Goal: Task Accomplishment & Management: Manage account settings

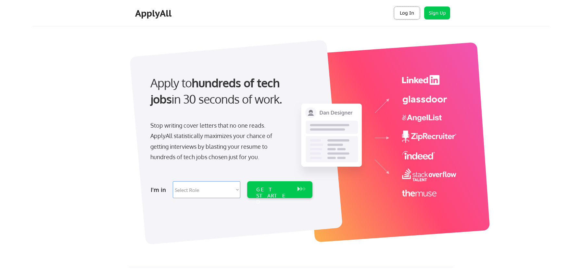
click at [411, 13] on button "Log In" at bounding box center [407, 12] width 26 height 13
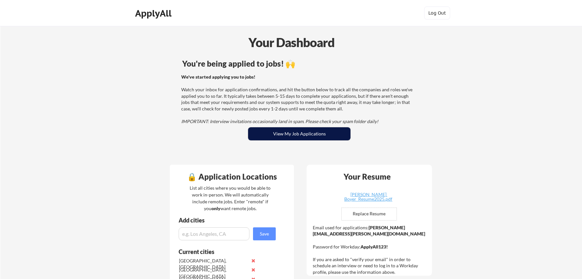
drag, startPoint x: 296, startPoint y: 139, endPoint x: 297, endPoint y: 135, distance: 3.8
click at [297, 137] on button "View My Job Applications" at bounding box center [299, 133] width 102 height 13
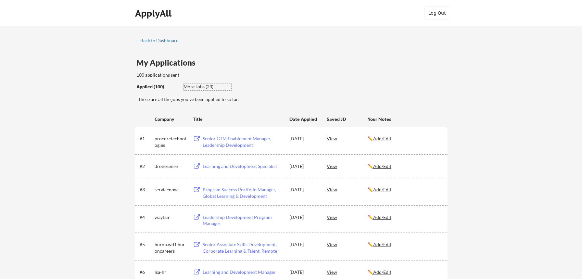
click at [200, 86] on div "More Jobs (23)" at bounding box center [207, 86] width 48 height 6
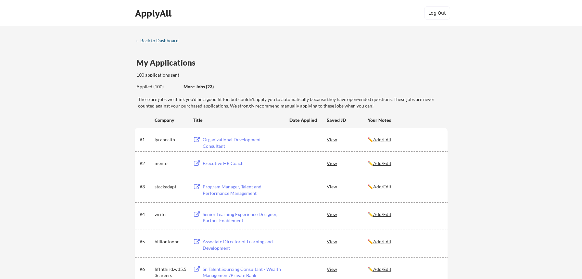
click at [159, 39] on div "← Back to Dashboard" at bounding box center [159, 40] width 49 height 5
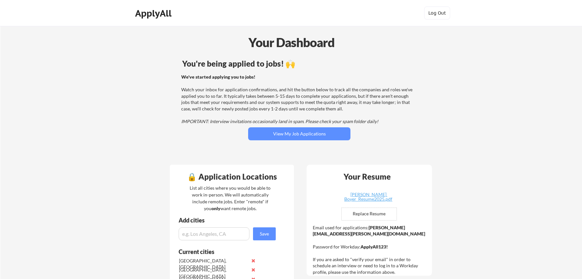
click at [153, 12] on div "ApplyAll" at bounding box center [154, 13] width 38 height 11
click at [323, 47] on div "Your Dashboard" at bounding box center [291, 42] width 581 height 18
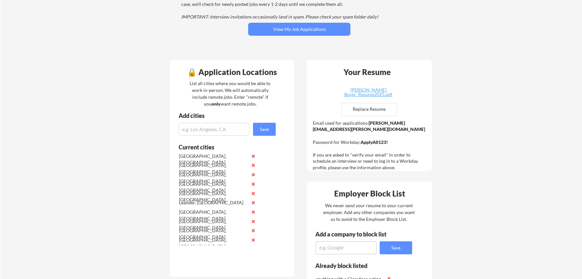
scroll to position [105, 0]
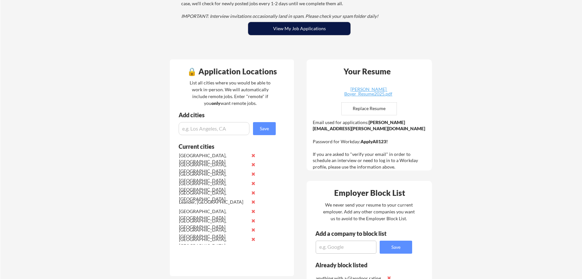
click at [311, 32] on button "View My Job Applications" at bounding box center [299, 28] width 102 height 13
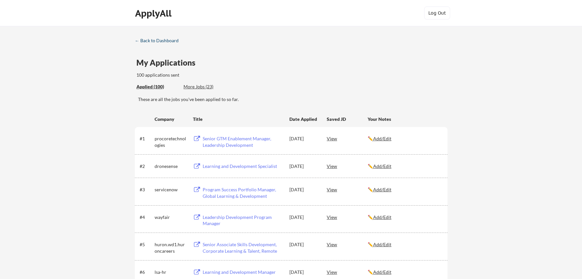
click at [153, 40] on div "← Back to Dashboard" at bounding box center [159, 40] width 49 height 5
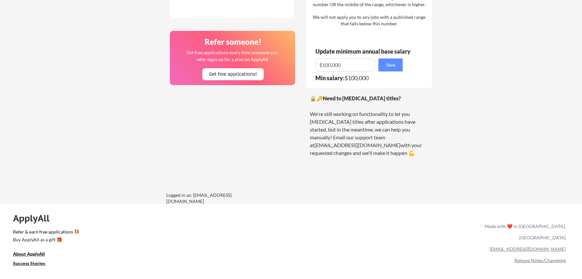
scroll to position [531, 0]
